Goal: Information Seeking & Learning: Check status

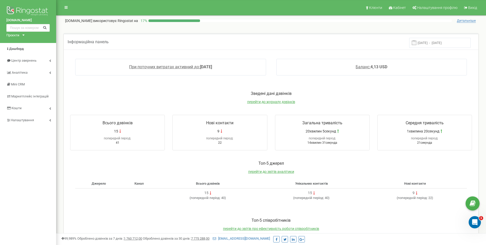
click at [22, 35] on div "Проєкти [DOMAIN_NAME] [DOMAIN_NAME] [DOMAIN_NAME]" at bounding box center [14, 35] width 16 height 5
click at [21, 55] on link "[DOMAIN_NAME]" at bounding box center [20, 54] width 23 height 3
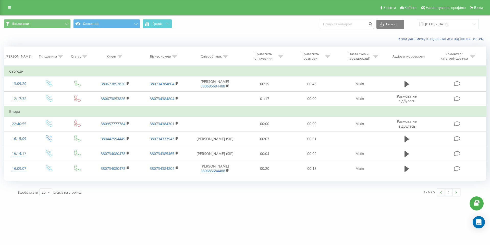
click at [190, 197] on div "Відображати 25 10 25 50 100 рядків на сторінці" at bounding box center [126, 192] width 225 height 15
click at [265, 30] on div "Всі дзвінки Основний Графік Експорт .csv .xls .xlsx 22.07.2025 - 22.08.2025" at bounding box center [245, 24] width 490 height 17
click at [266, 31] on div "Всі дзвінки Основний Графік Експорт .csv .xls .xlsx 22.07.2025 - 22.08.2025" at bounding box center [245, 24] width 490 height 17
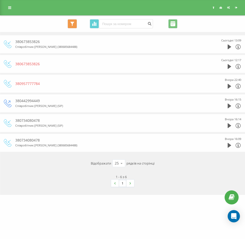
click at [228, 47] on div "Сьогодні 13:09" at bounding box center [226, 44] width 31 height 13
click at [229, 47] on icon at bounding box center [230, 46] width 4 height 5
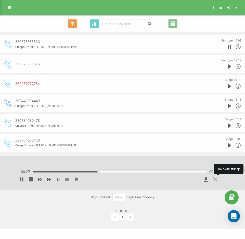
click at [215, 179] on icon at bounding box center [215, 179] width 4 height 4
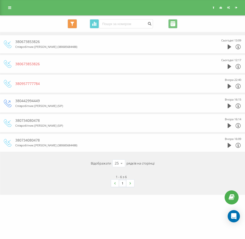
click at [29, 26] on div "Всі дзвінки Основний Графік Експорт .csv .xls .xlsx 22.07.2025 - 22.08.2025" at bounding box center [123, 23] width 238 height 9
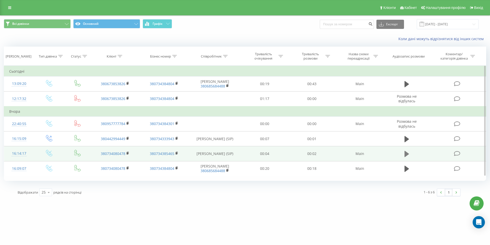
click at [408, 155] on icon at bounding box center [407, 154] width 5 height 6
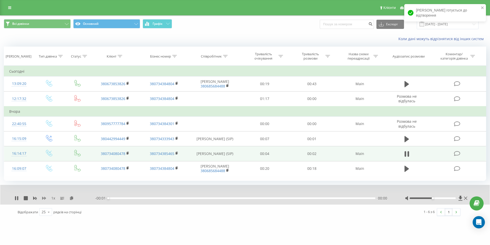
click at [44, 198] on icon at bounding box center [44, 197] width 4 height 3
click at [44, 198] on icon at bounding box center [44, 198] width 4 height 4
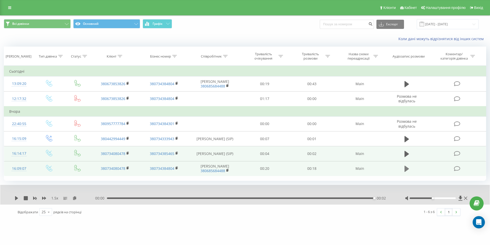
click at [407, 169] on icon at bounding box center [407, 168] width 5 height 6
